Goal: Task Accomplishment & Management: Use online tool/utility

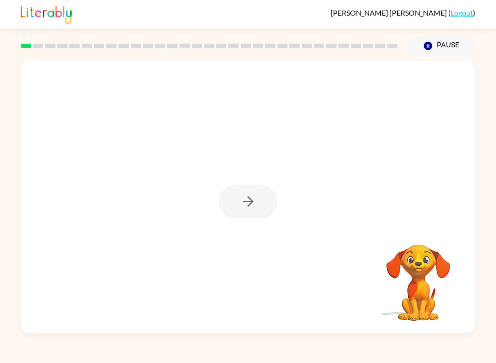
click at [245, 204] on div at bounding box center [248, 202] width 59 height 34
click at [244, 200] on div at bounding box center [248, 202] width 59 height 34
click at [248, 194] on icon "button" at bounding box center [248, 201] width 16 height 16
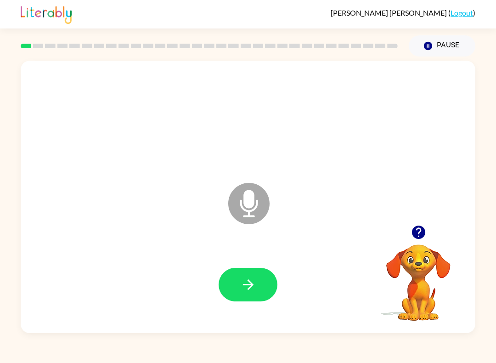
click at [248, 283] on icon "button" at bounding box center [248, 285] width 16 height 16
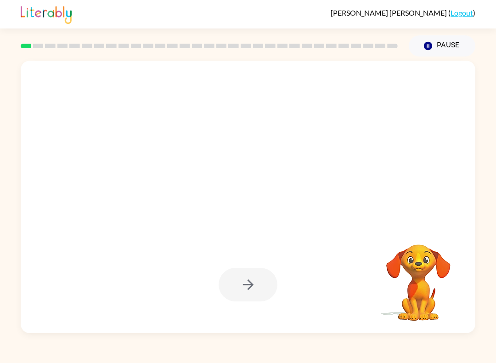
click at [255, 294] on div at bounding box center [248, 285] width 59 height 34
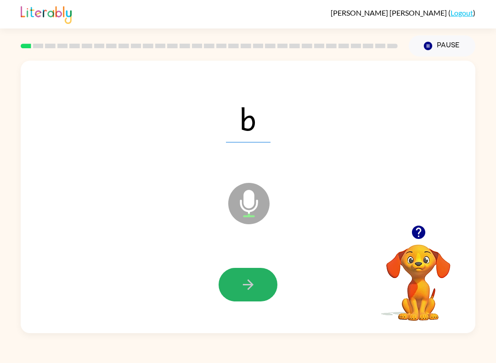
click at [252, 289] on icon "button" at bounding box center [248, 285] width 16 height 16
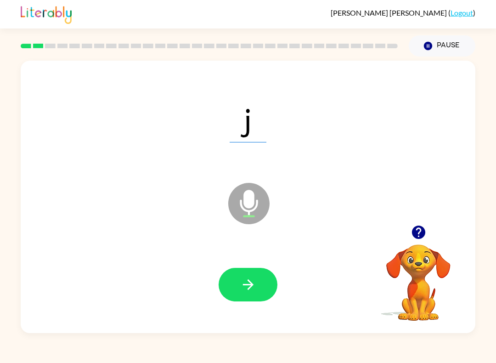
click at [228, 283] on button "button" at bounding box center [248, 285] width 59 height 34
click at [260, 272] on button "button" at bounding box center [248, 285] width 59 height 34
click at [239, 280] on button "button" at bounding box center [248, 285] width 59 height 34
click at [246, 273] on button "button" at bounding box center [248, 285] width 59 height 34
click at [255, 286] on icon "button" at bounding box center [248, 285] width 16 height 16
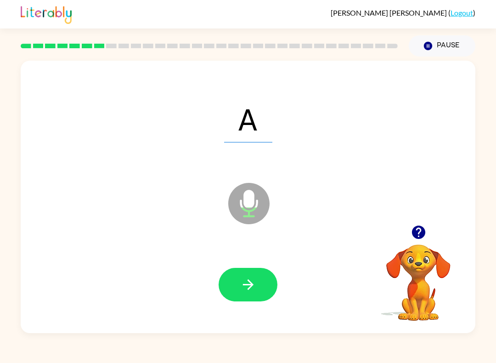
click at [250, 287] on icon "button" at bounding box center [248, 285] width 16 height 16
click at [257, 288] on button "button" at bounding box center [248, 285] width 59 height 34
click at [254, 283] on icon "button" at bounding box center [248, 285] width 16 height 16
click at [249, 280] on icon "button" at bounding box center [248, 285] width 16 height 16
click at [253, 290] on icon "button" at bounding box center [248, 285] width 16 height 16
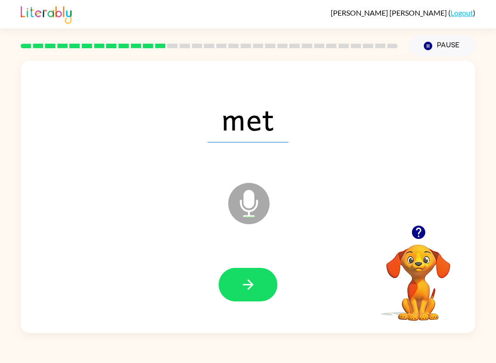
click at [242, 279] on icon "button" at bounding box center [248, 285] width 16 height 16
click at [244, 282] on icon "button" at bounding box center [248, 285] width 16 height 16
click at [243, 283] on icon "button" at bounding box center [248, 285] width 16 height 16
click at [248, 281] on icon "button" at bounding box center [248, 284] width 11 height 11
click at [245, 281] on icon "button" at bounding box center [248, 285] width 16 height 16
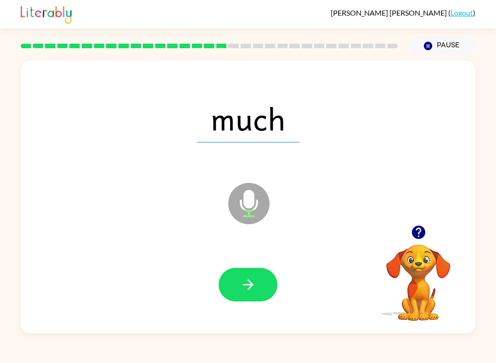
click at [246, 294] on button "button" at bounding box center [248, 285] width 59 height 34
click at [241, 281] on icon "button" at bounding box center [248, 285] width 16 height 16
click at [247, 276] on button "button" at bounding box center [248, 285] width 59 height 34
click at [242, 276] on button "button" at bounding box center [248, 285] width 59 height 34
click at [243, 284] on icon "button" at bounding box center [248, 285] width 16 height 16
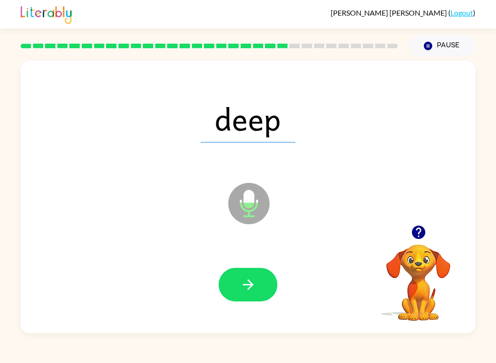
click at [245, 284] on icon "button" at bounding box center [248, 285] width 16 height 16
click at [253, 285] on icon "button" at bounding box center [248, 284] width 11 height 11
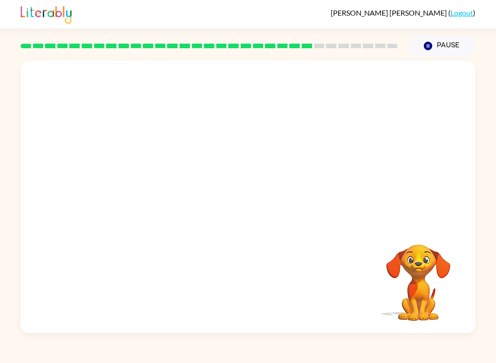
click at [231, 290] on div "Your browser must support playing .mp4 files to use Literably. Please try using…" at bounding box center [248, 197] width 455 height 272
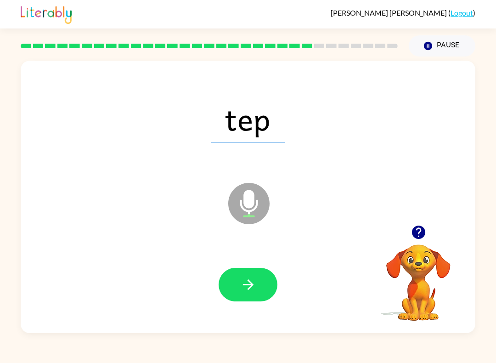
click at [253, 280] on icon "button" at bounding box center [248, 285] width 16 height 16
click at [247, 281] on icon "button" at bounding box center [248, 285] width 16 height 16
click at [231, 285] on button "button" at bounding box center [248, 285] width 59 height 34
click at [241, 280] on icon "button" at bounding box center [248, 285] width 16 height 16
click at [251, 283] on icon "button" at bounding box center [248, 284] width 11 height 11
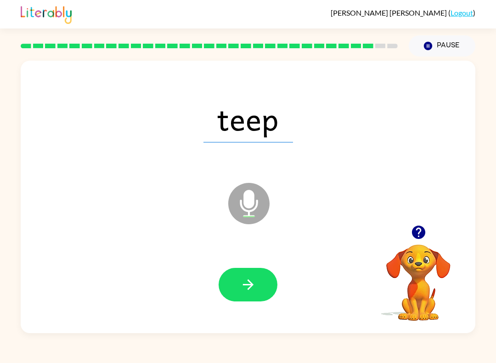
click at [249, 288] on icon "button" at bounding box center [248, 284] width 11 height 11
click at [244, 294] on button "button" at bounding box center [248, 285] width 59 height 34
